Goal: Navigation & Orientation: Go to known website

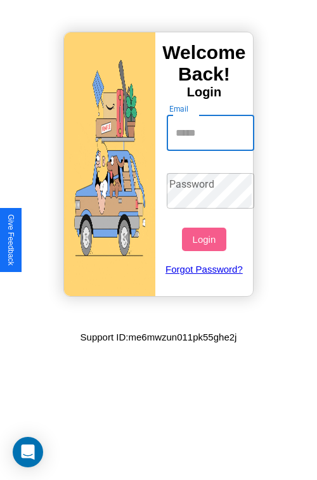
click at [212, 132] on input "Email" at bounding box center [211, 132] width 88 height 35
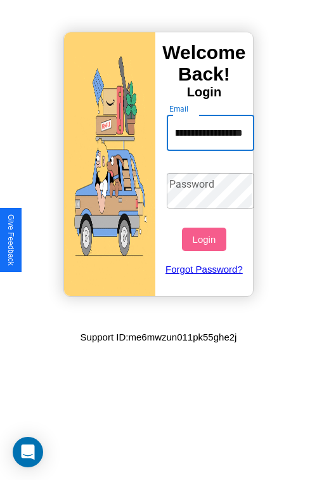
scroll to position [0, 51]
type input "**********"
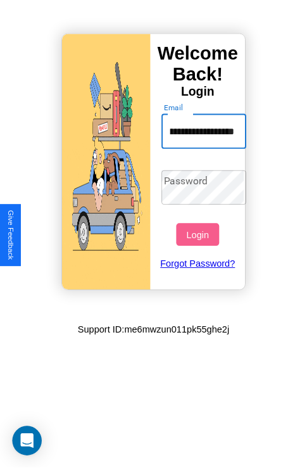
scroll to position [0, 0]
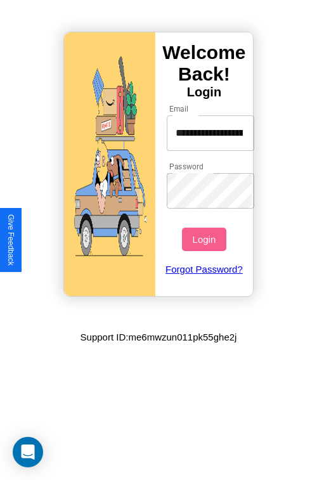
click at [205, 239] on button "Login" at bounding box center [204, 238] width 44 height 23
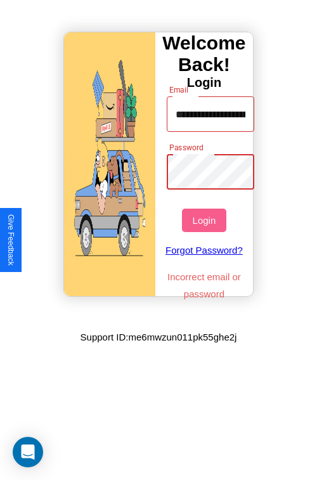
click at [205, 220] on button "Login" at bounding box center [204, 219] width 44 height 23
